Goal: Task Accomplishment & Management: Use online tool/utility

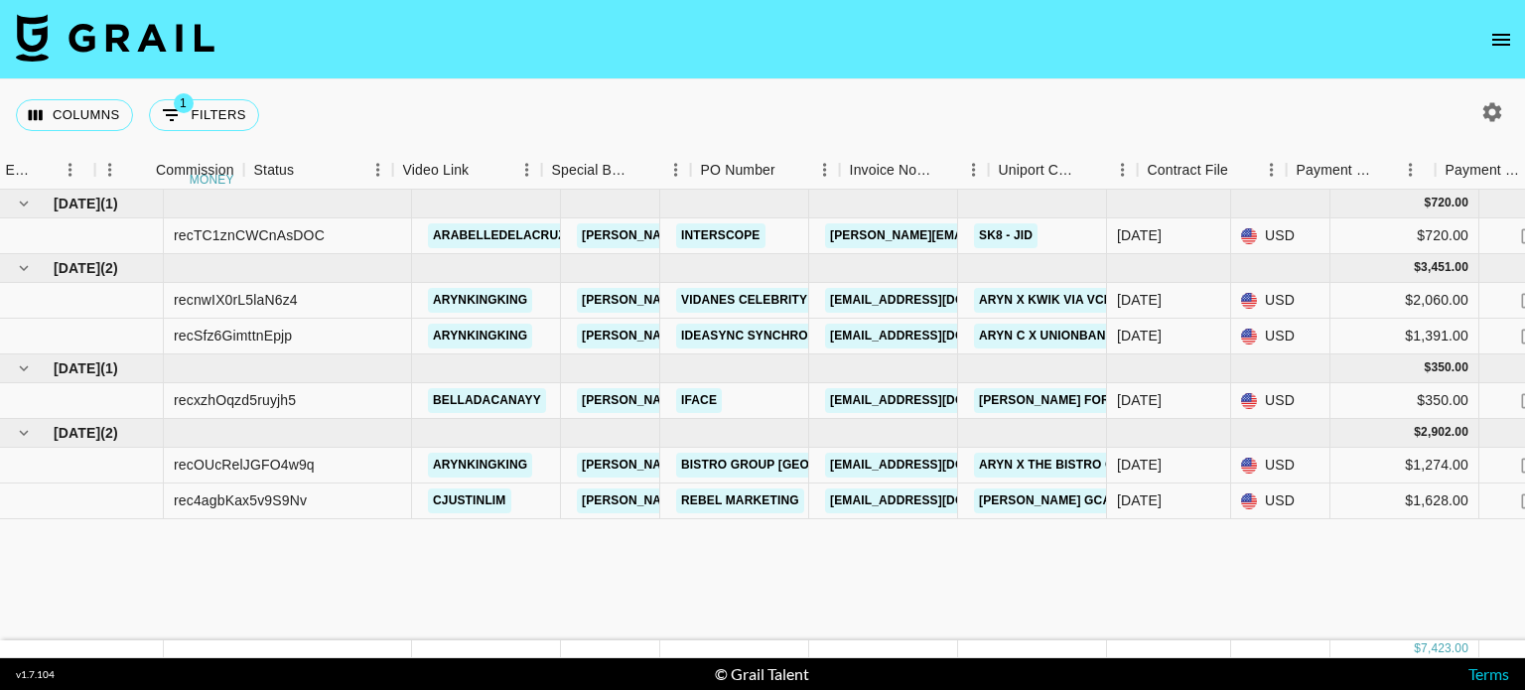
scroll to position [0, 1483]
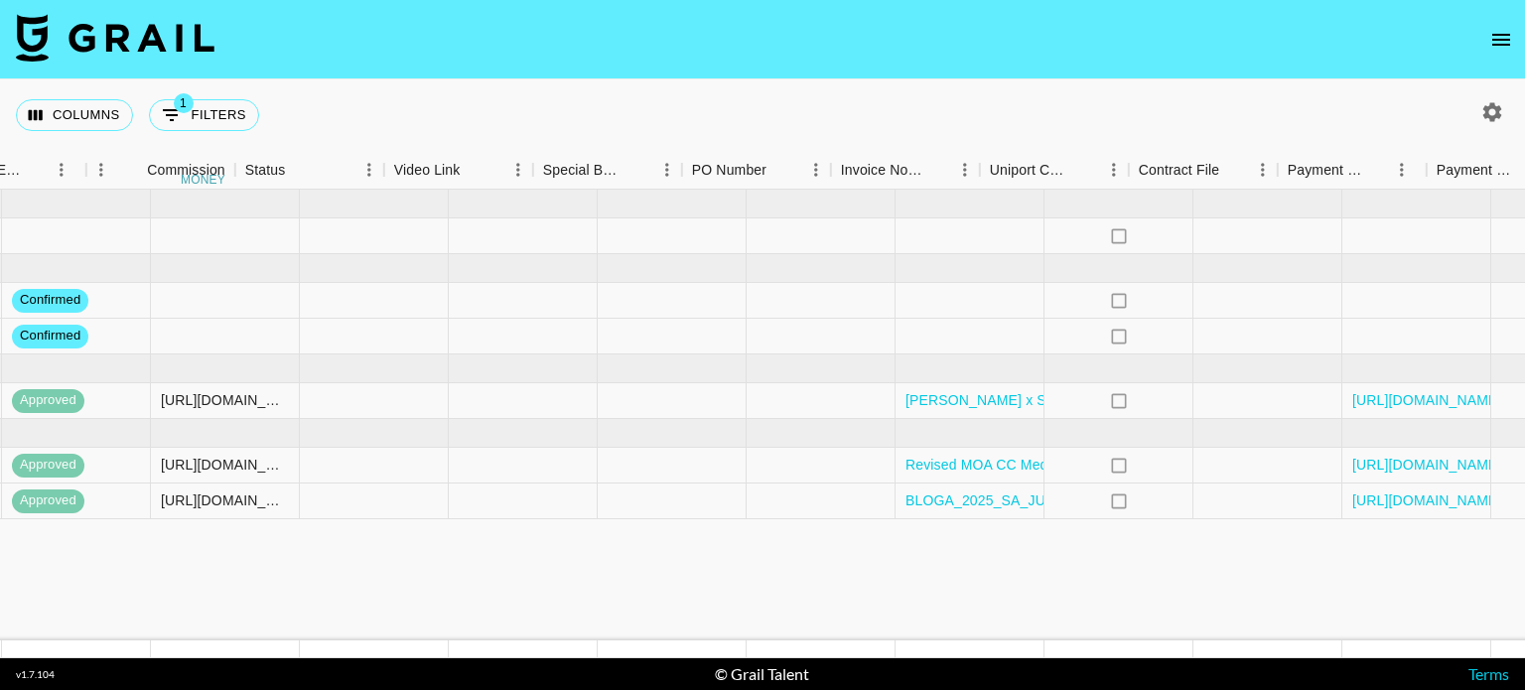
scroll to position [0, 1771]
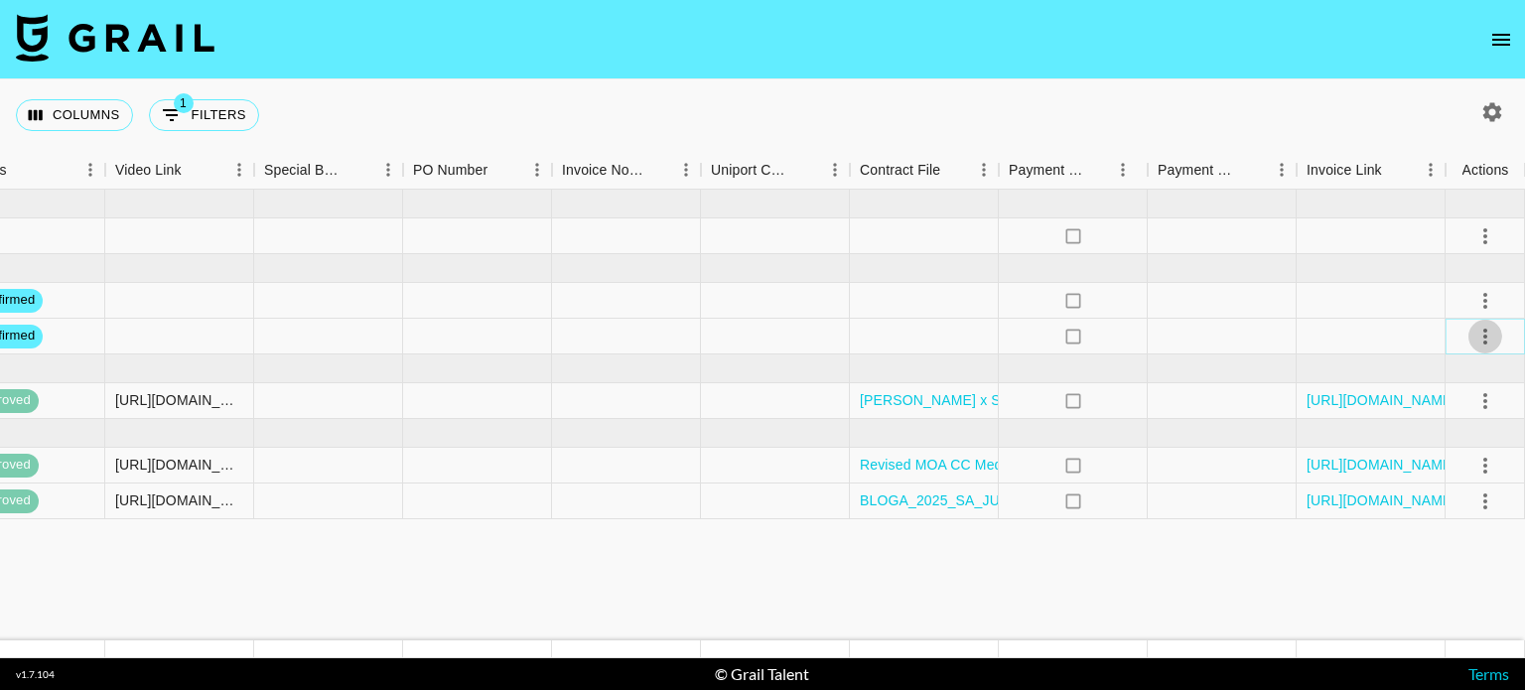
click at [1486, 341] on icon "select merge strategy" at bounding box center [1486, 337] width 24 height 24
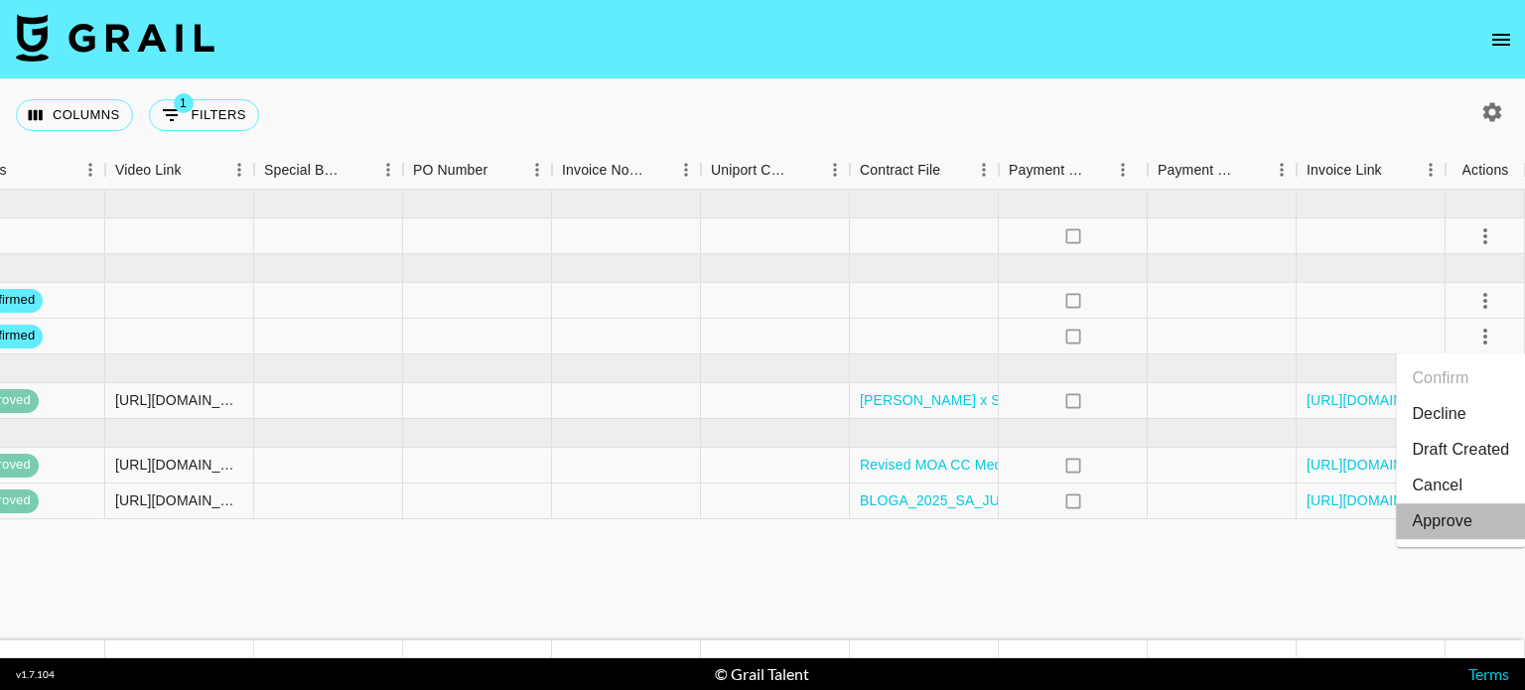
click at [1458, 530] on div "Approve" at bounding box center [1442, 521] width 61 height 24
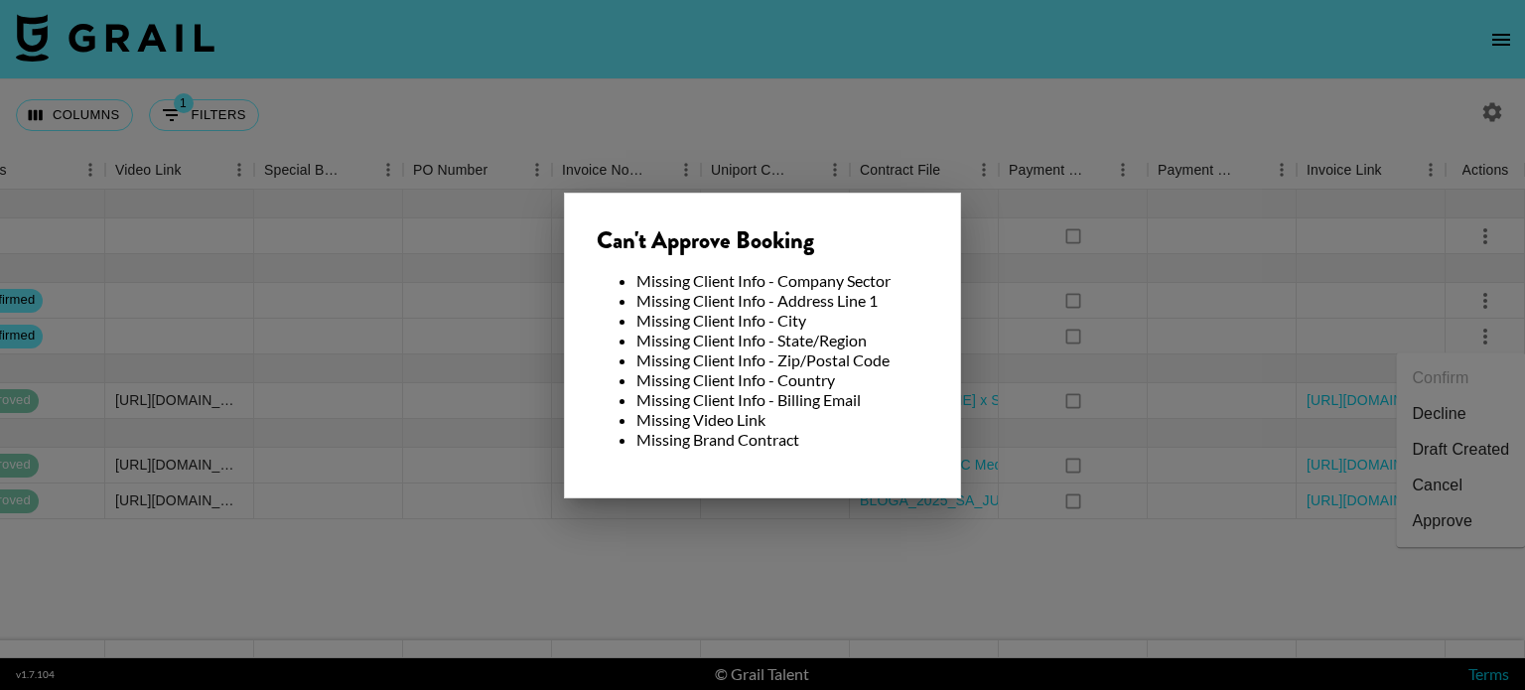
click at [1128, 585] on div at bounding box center [762, 345] width 1525 height 690
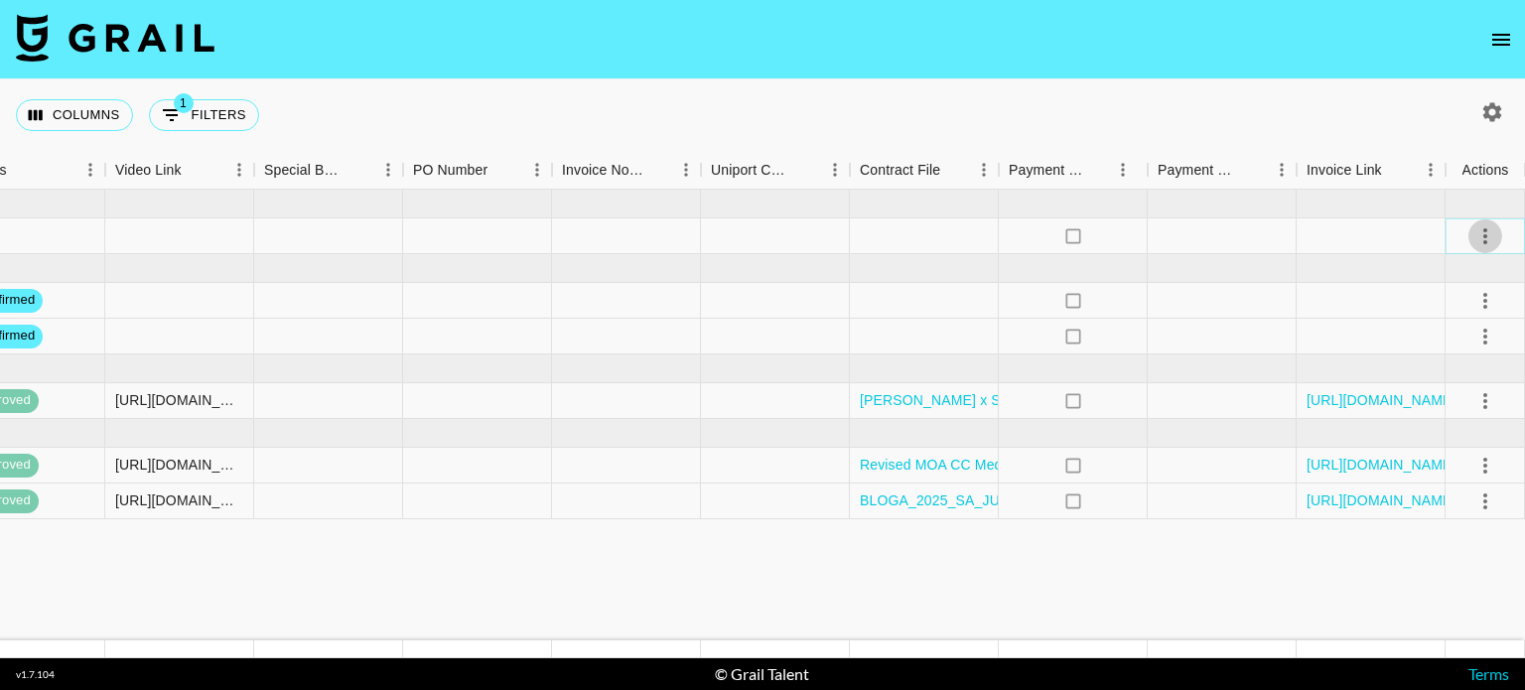
click at [1481, 237] on icon "select merge strategy" at bounding box center [1486, 236] width 24 height 24
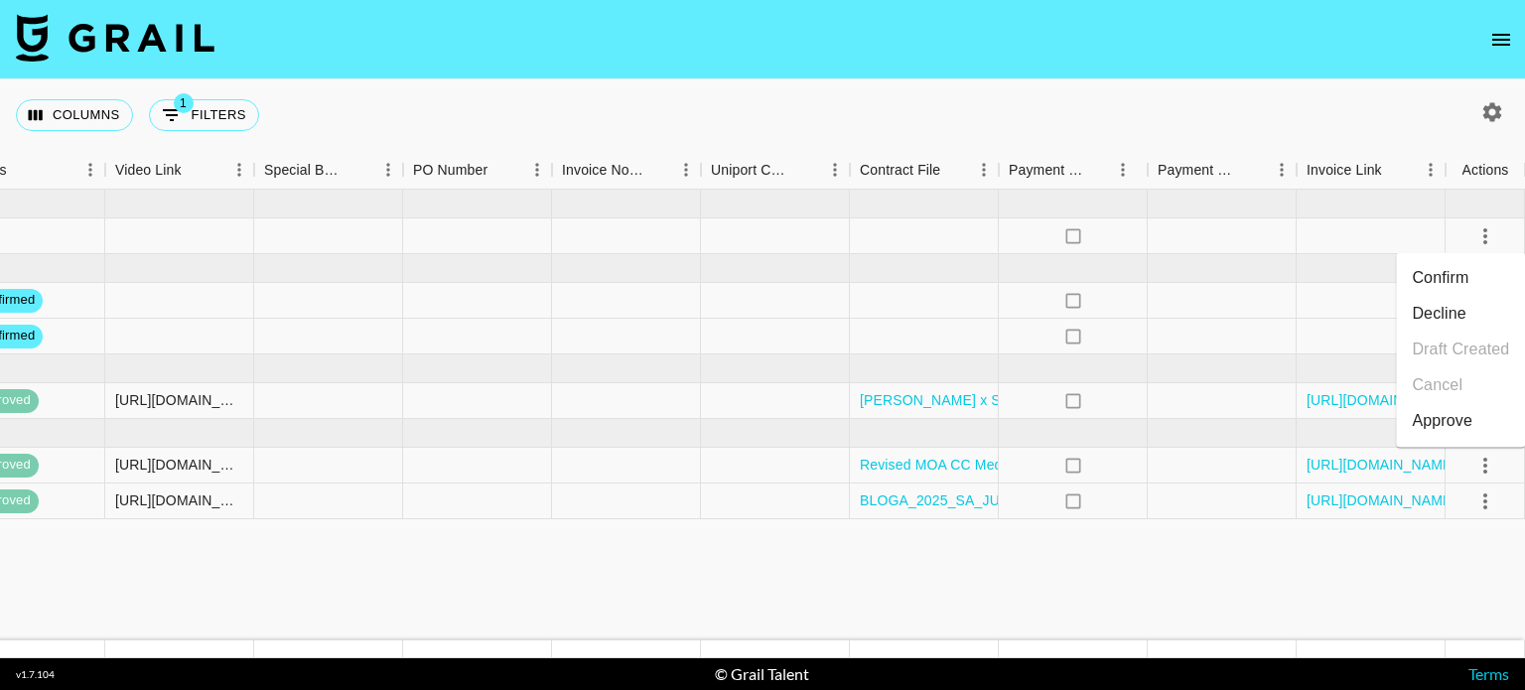
click at [1442, 285] on li "Confirm" at bounding box center [1460, 278] width 129 height 36
click at [1461, 427] on div "Approve" at bounding box center [1442, 421] width 61 height 24
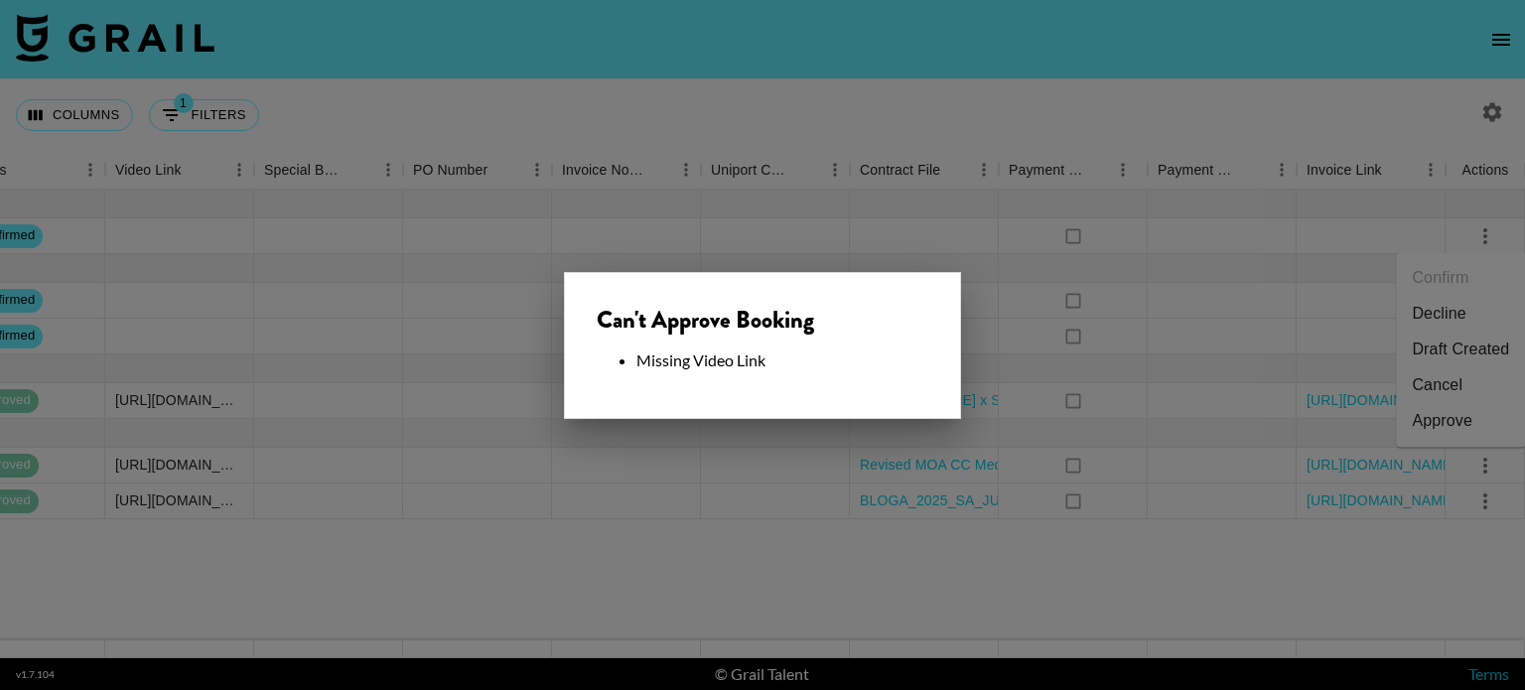
click at [973, 222] on div at bounding box center [762, 345] width 1525 height 690
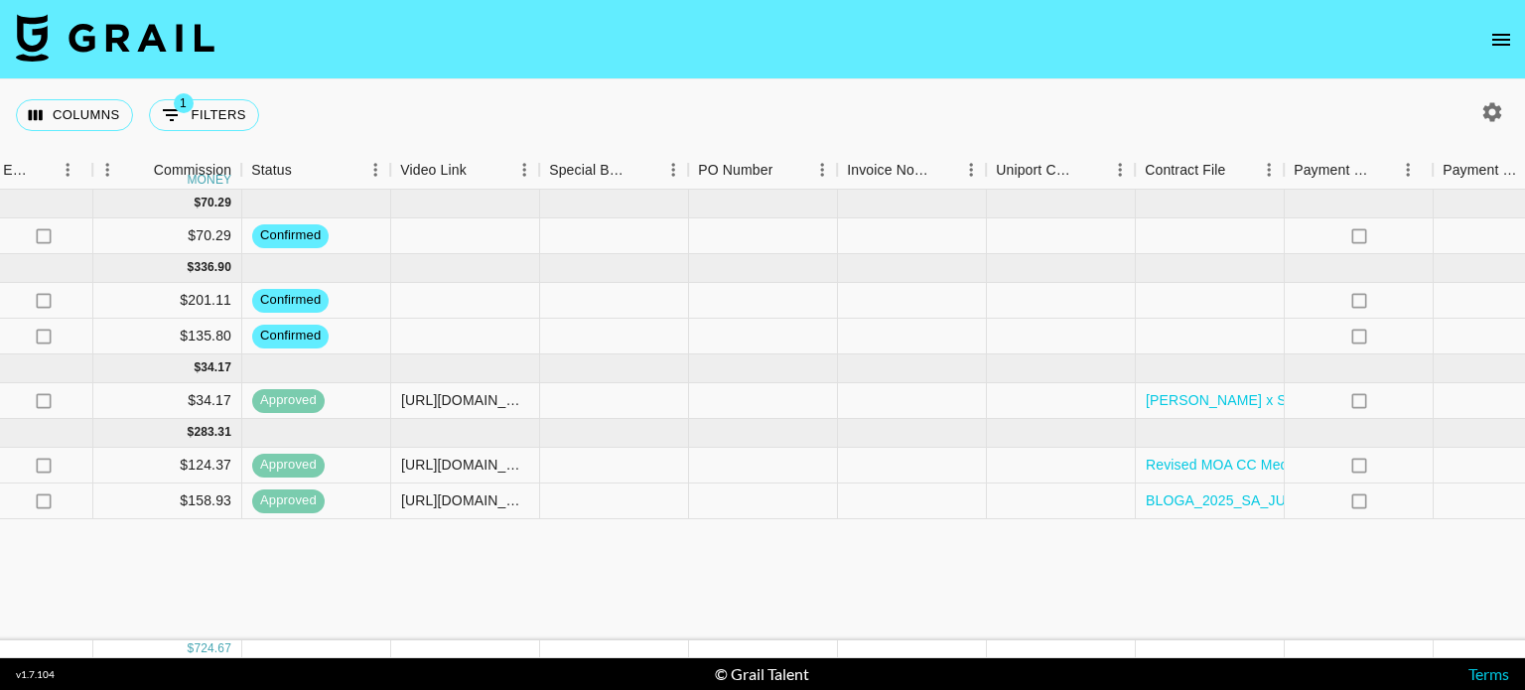
scroll to position [0, 1484]
